Goal: Transaction & Acquisition: Purchase product/service

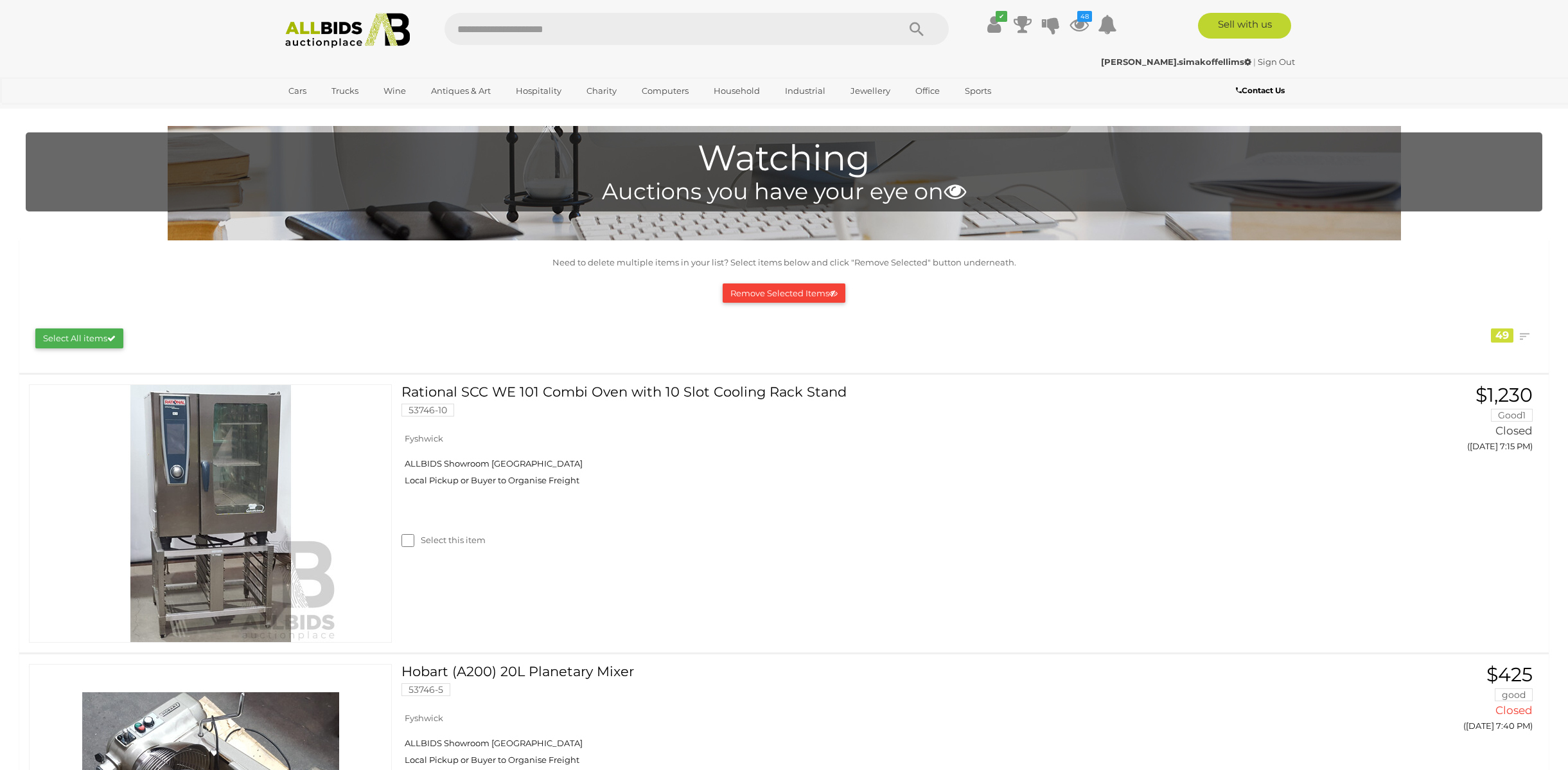
scroll to position [7265, 0]
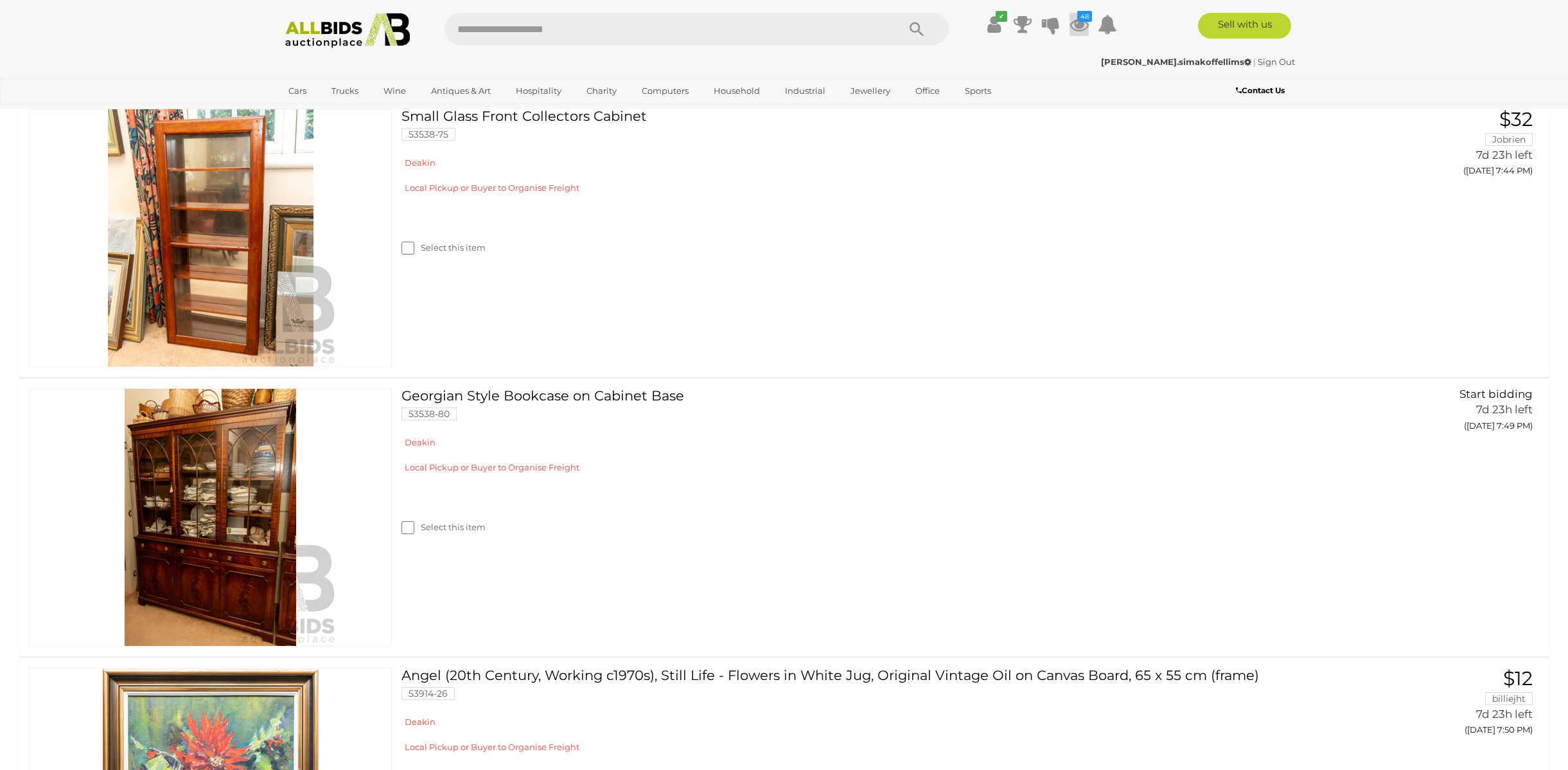
click at [1076, 21] on icon at bounding box center [1079, 24] width 19 height 23
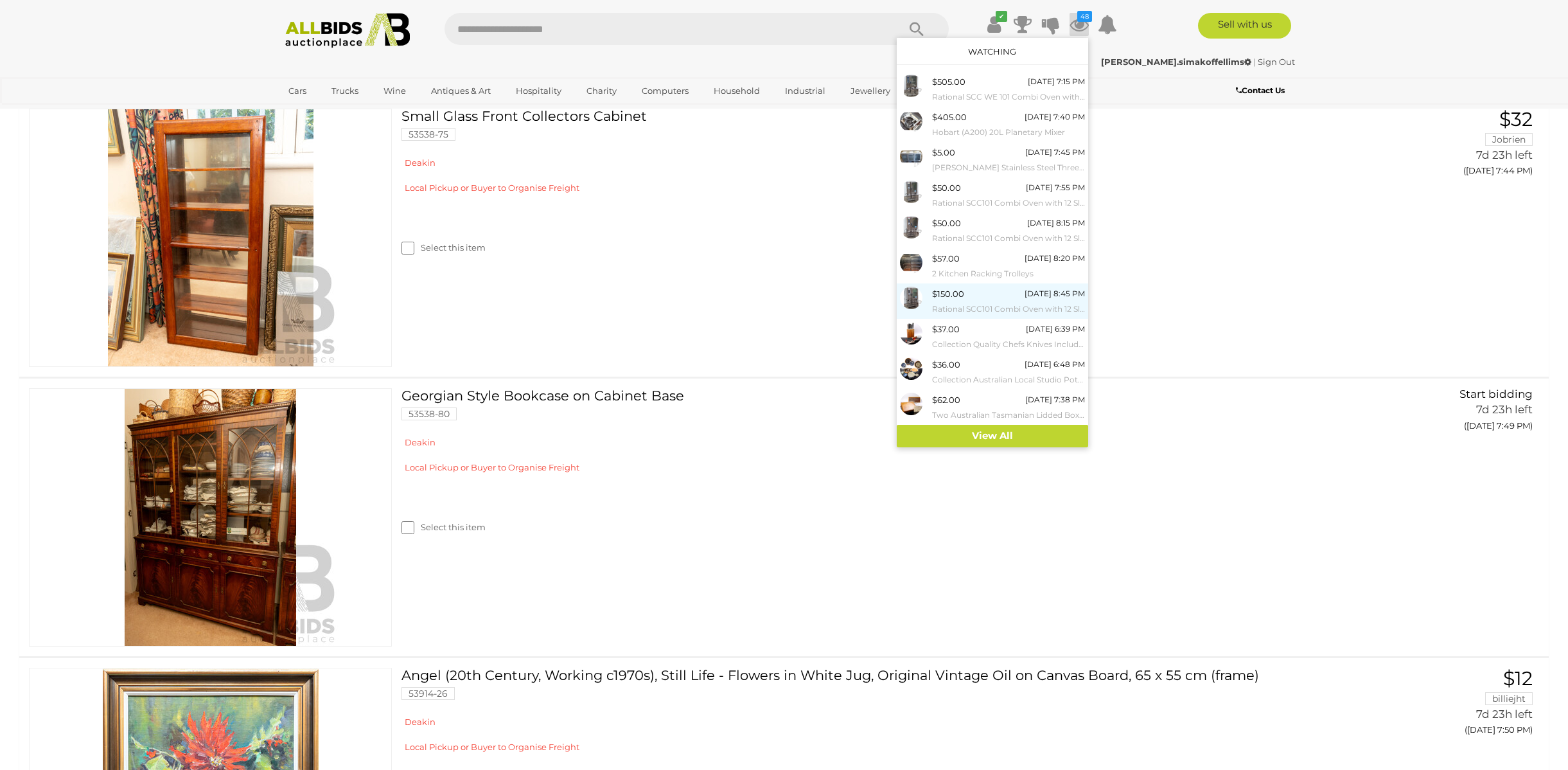
click at [951, 305] on small "Rational SCC101 Combi Oven with 12 Slot Cooling Rack Stand" at bounding box center [1009, 309] width 153 height 14
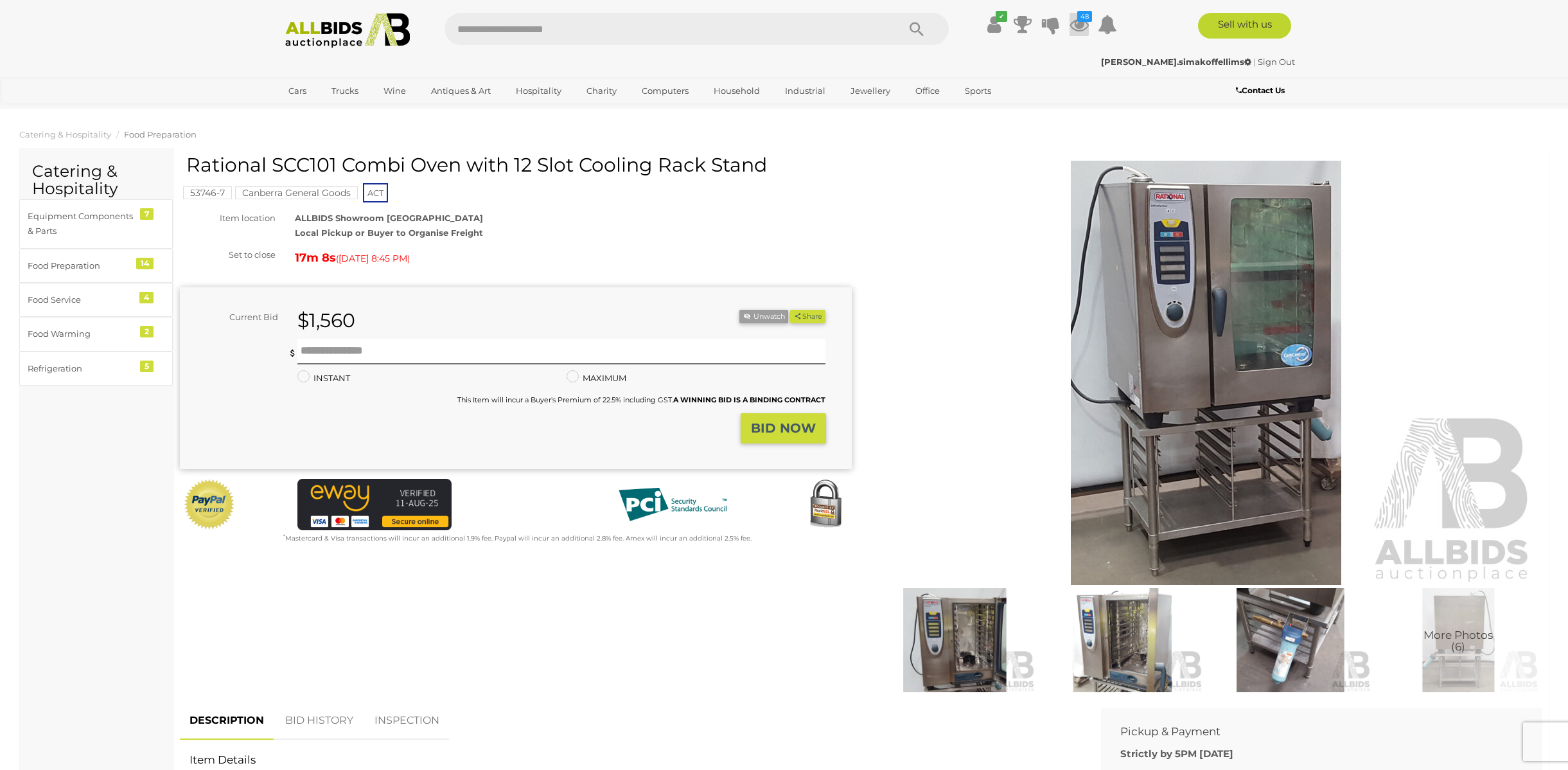
click at [1081, 26] on icon at bounding box center [1079, 24] width 19 height 23
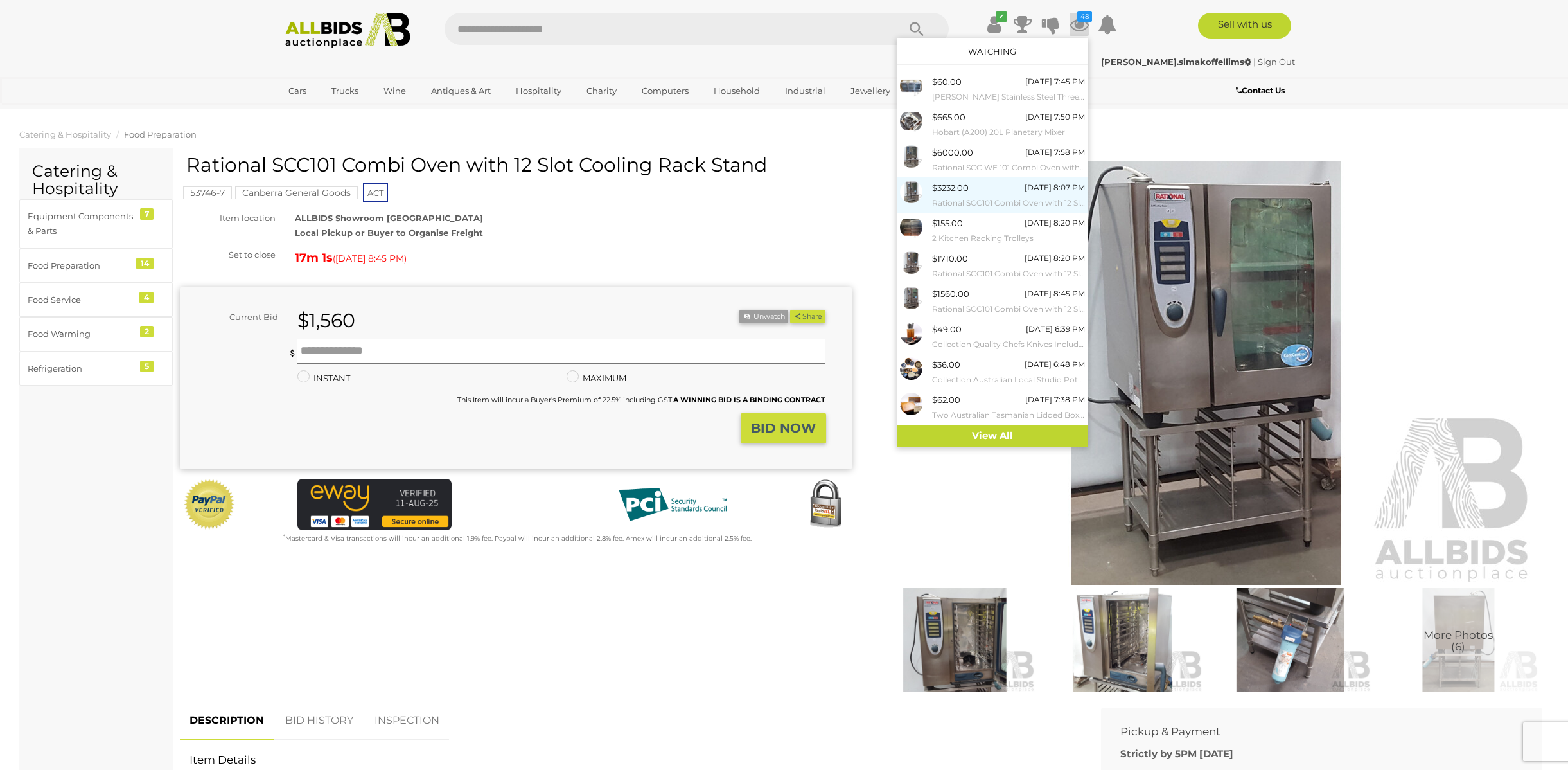
click at [967, 196] on small "Rational SCC101 Combi Oven with 12 Slot Cooling Rack Stand" at bounding box center [1009, 203] width 153 height 14
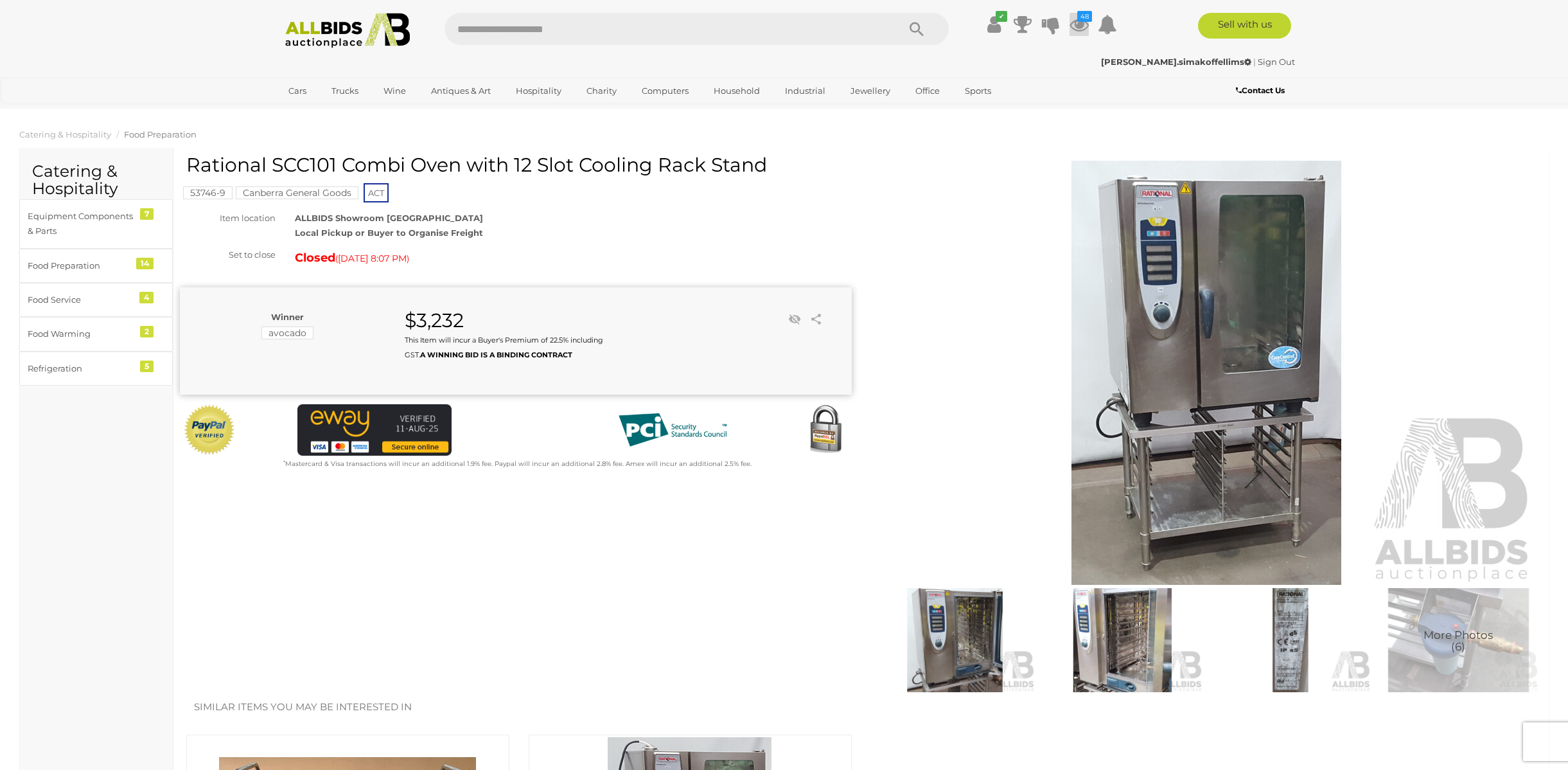
click at [1085, 25] on icon at bounding box center [1079, 24] width 19 height 23
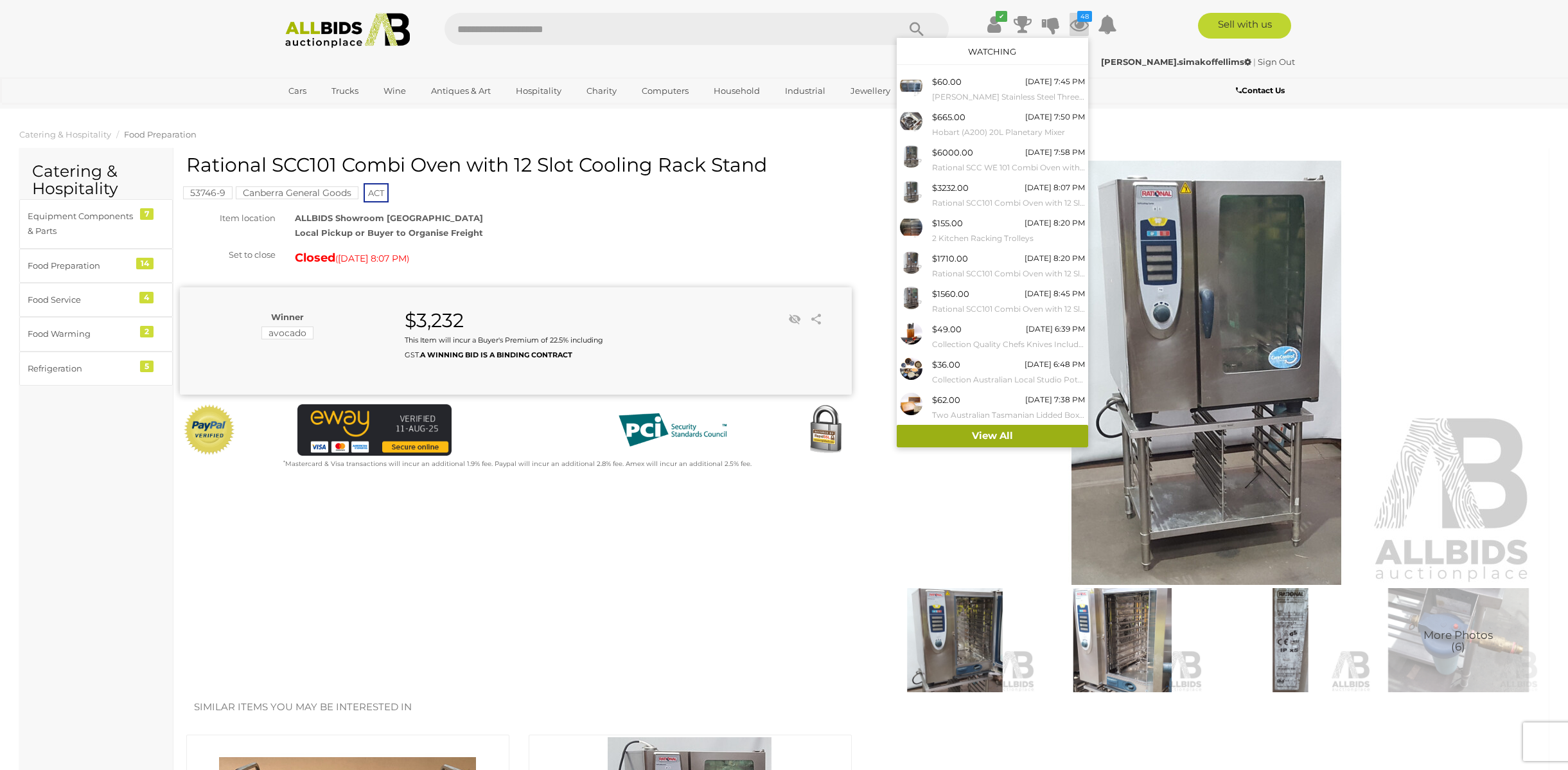
click at [1005, 431] on link "View All" at bounding box center [992, 436] width 191 height 22
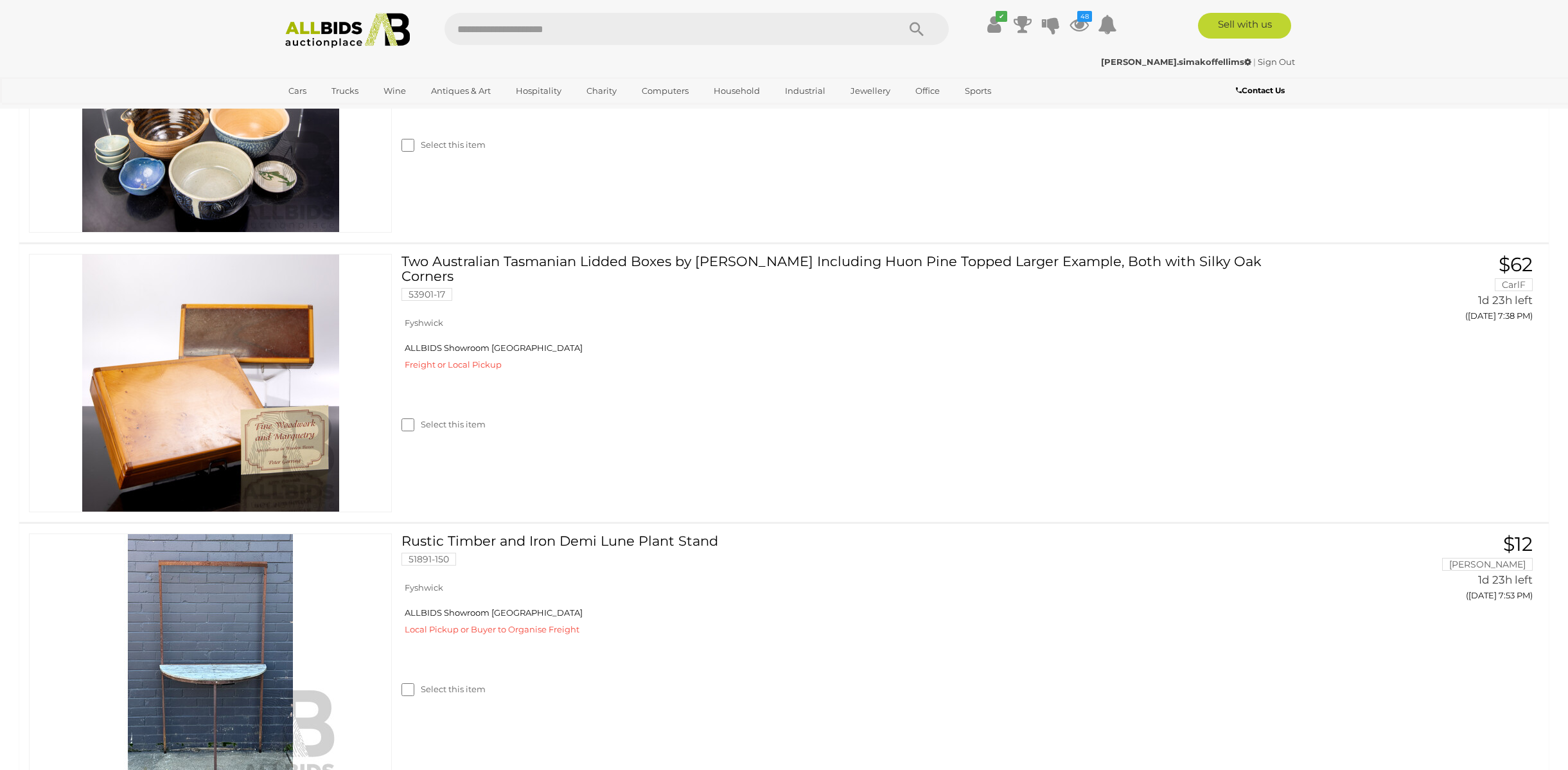
scroll to position [985, 0]
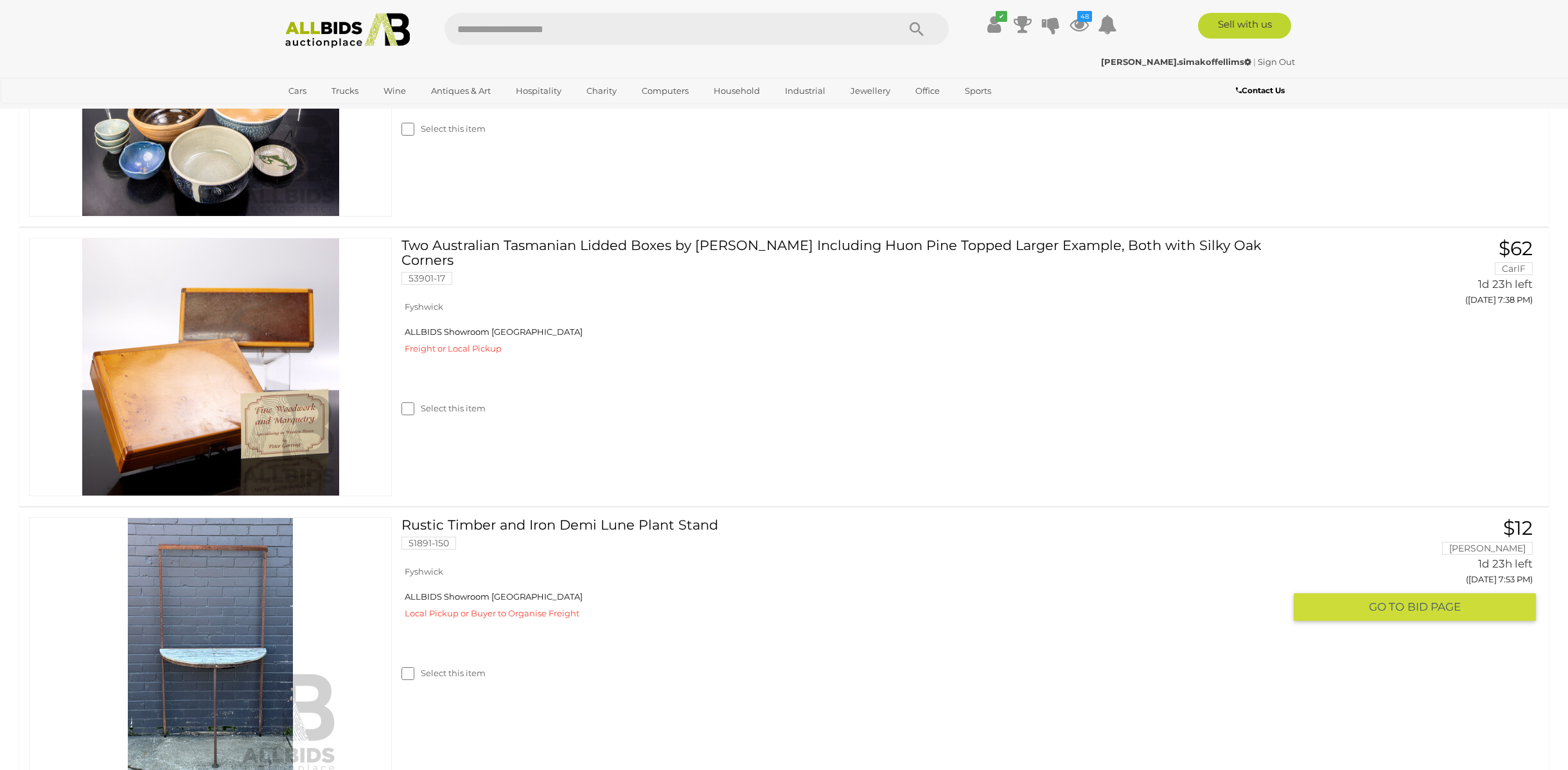
click at [227, 604] on link at bounding box center [211, 646] width 363 height 258
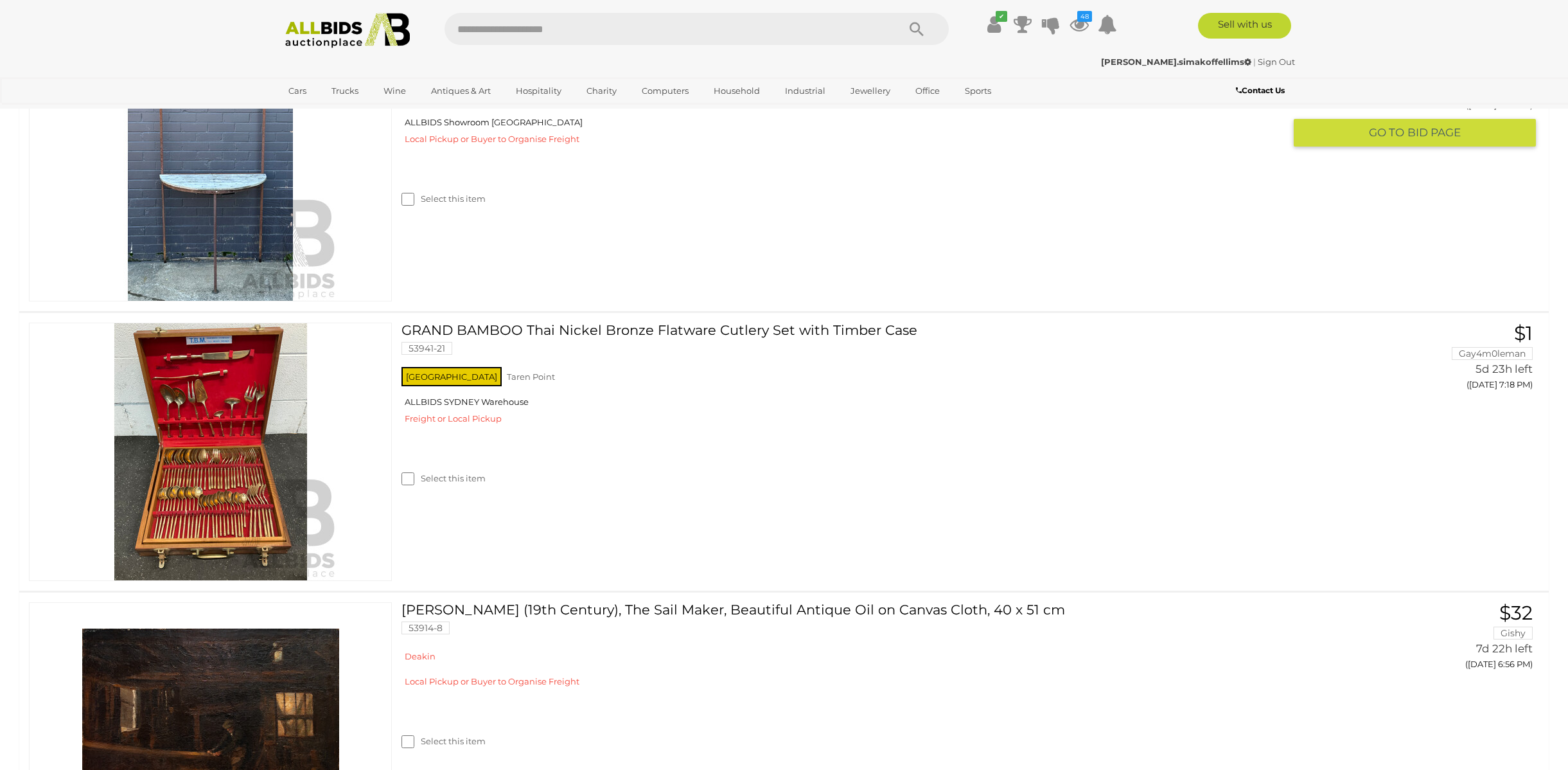
scroll to position [1460, 0]
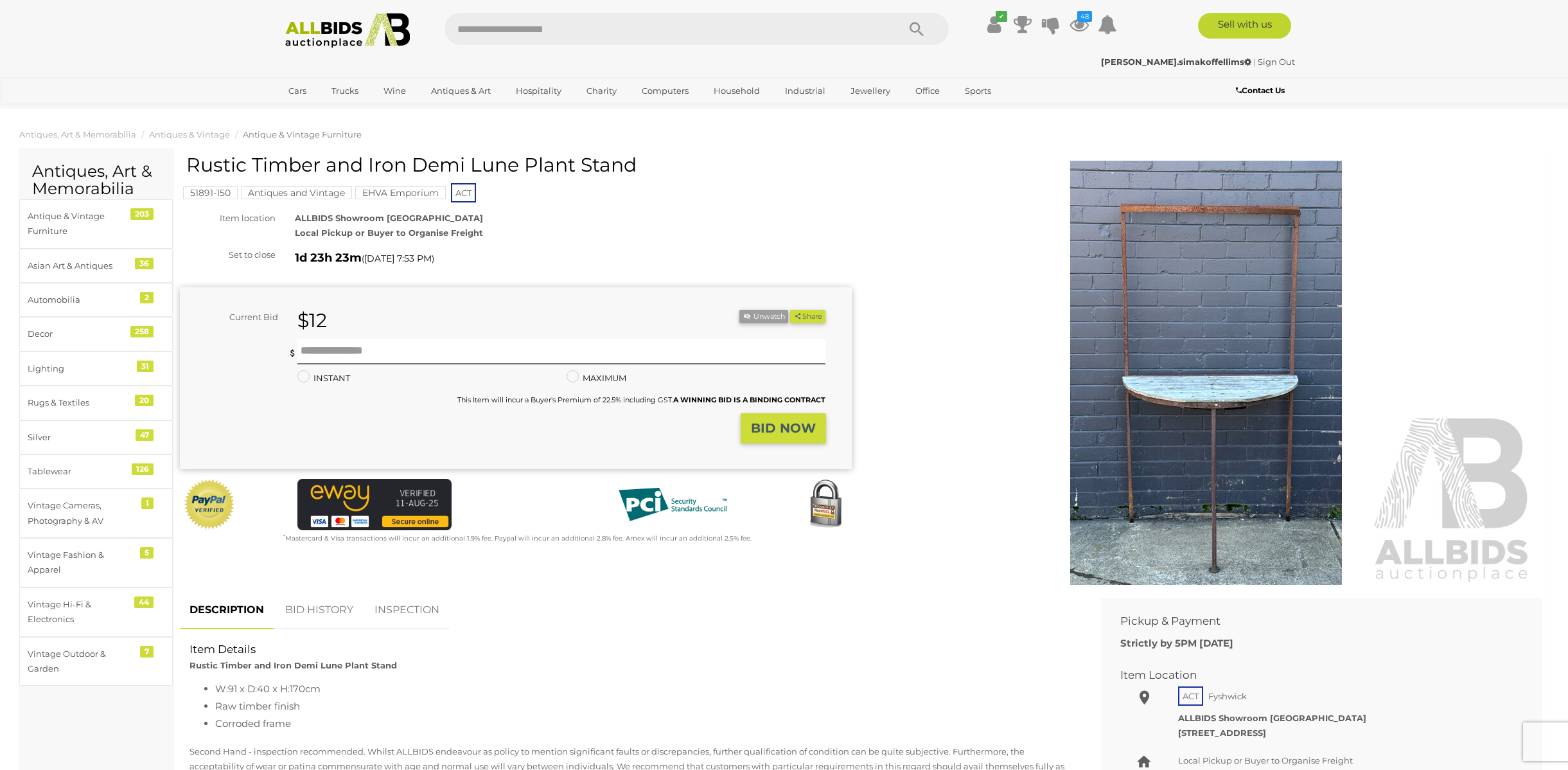
click at [1256, 424] on img at bounding box center [1206, 373] width 658 height 424
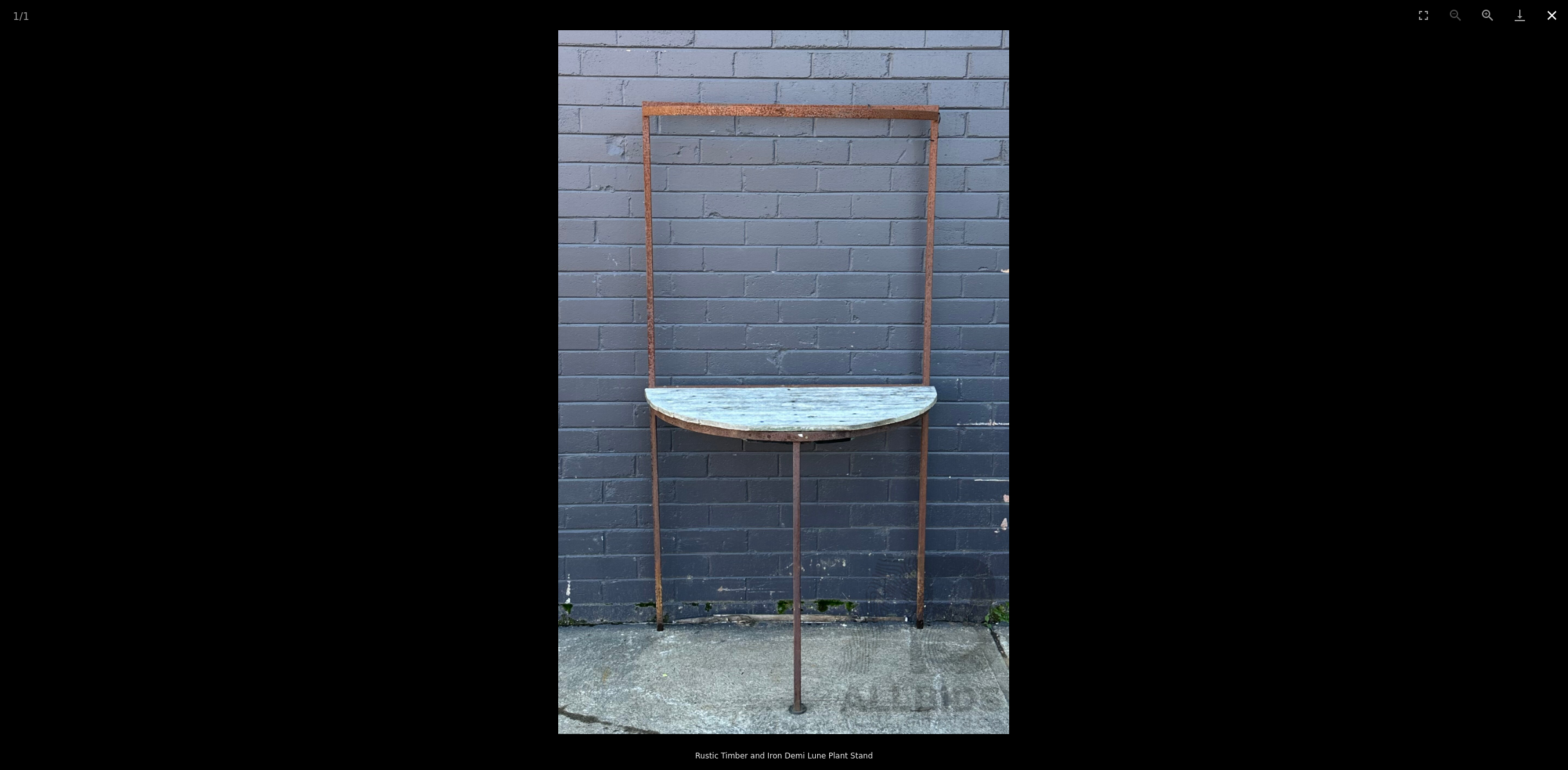
click at [1554, 16] on button "Close gallery" at bounding box center [1552, 15] width 32 height 30
